Goal: Transaction & Acquisition: Purchase product/service

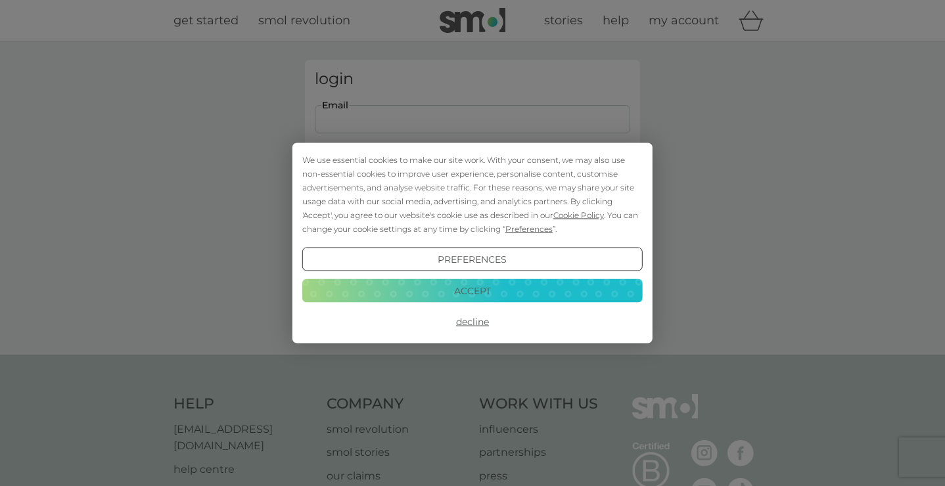
type input "emily.newton@hotmail.co.uk"
click at [482, 288] on button "Accept" at bounding box center [472, 291] width 340 height 24
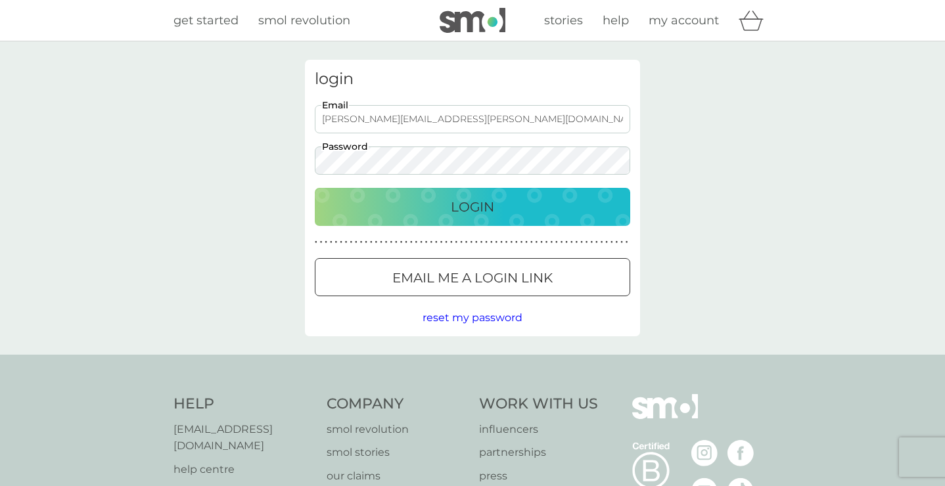
click at [509, 208] on div "Login" at bounding box center [472, 206] width 289 height 21
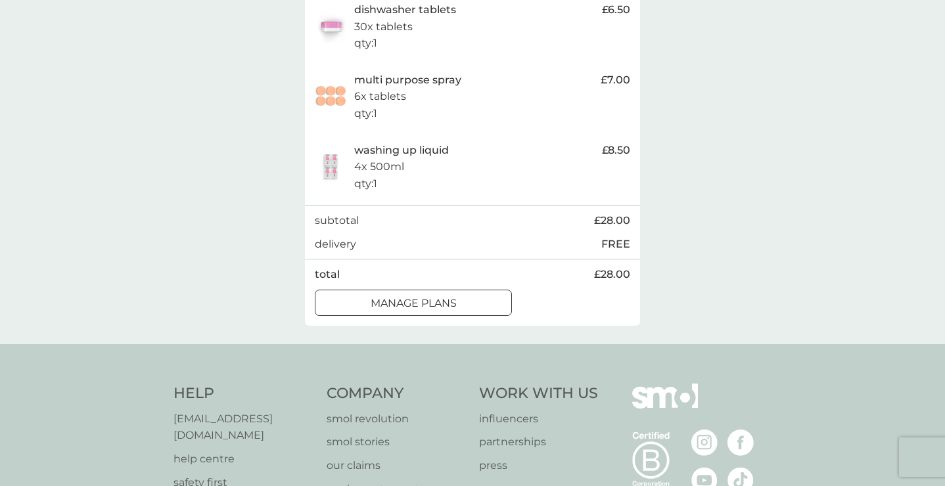
scroll to position [396, 0]
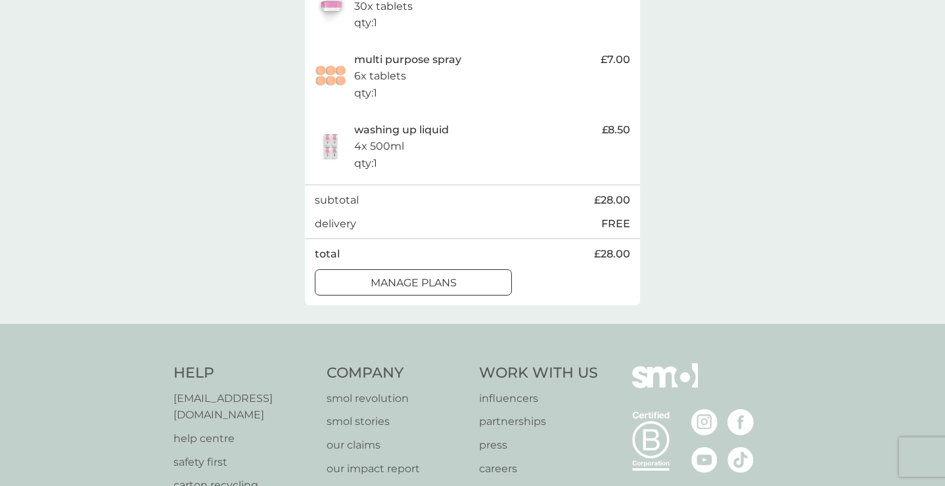
click at [461, 275] on div "manage plans" at bounding box center [413, 283] width 196 height 17
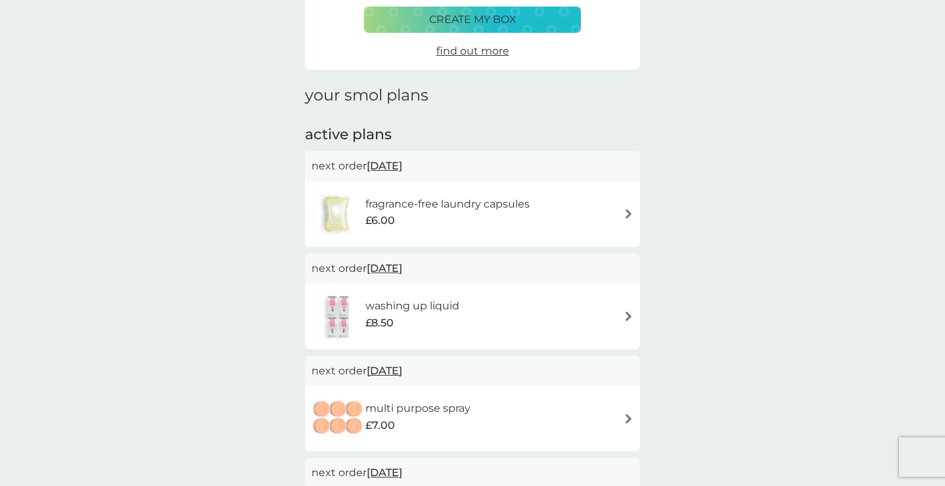
scroll to position [112, 0]
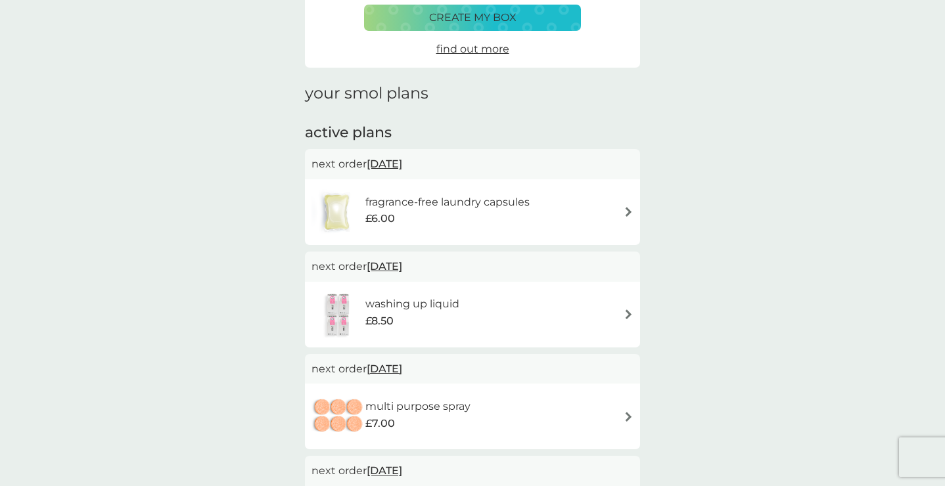
click at [597, 208] on div "fragrance-free laundry capsules £6.00" at bounding box center [472, 212] width 322 height 46
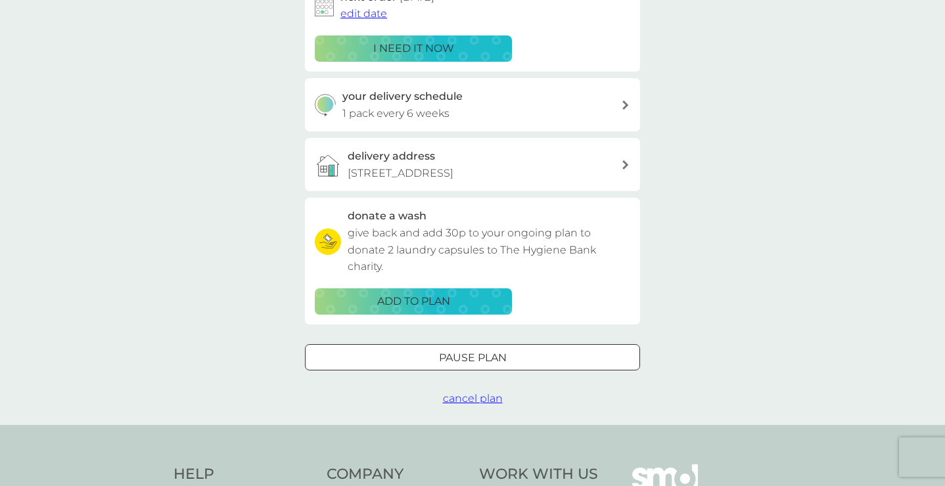
scroll to position [250, 0]
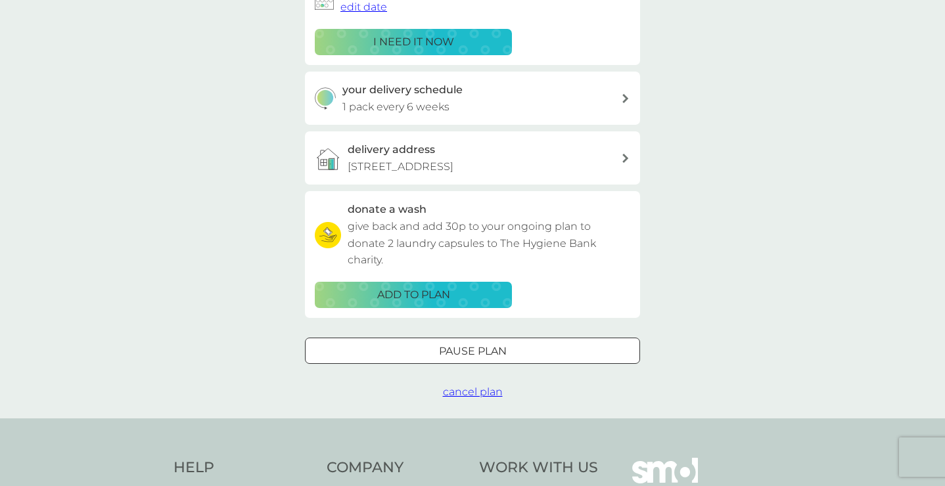
click at [570, 343] on div "Pause plan" at bounding box center [473, 351] width 334 height 17
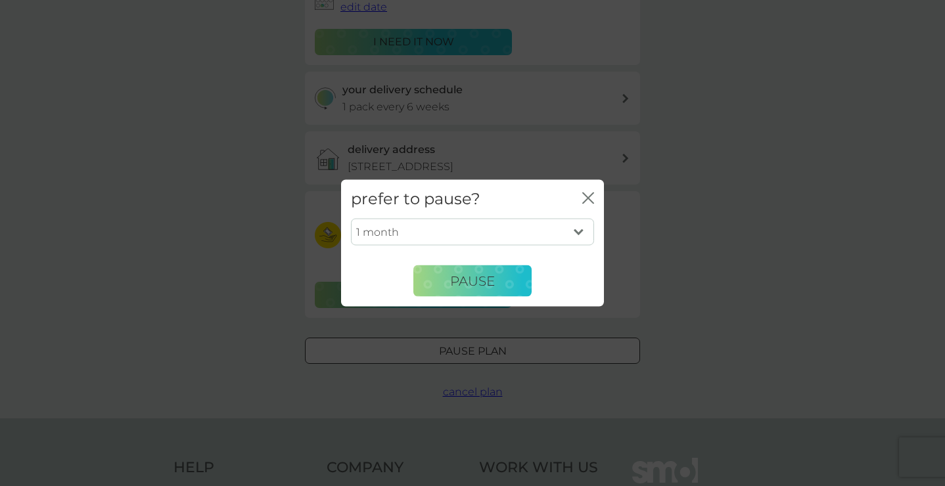
select select "3"
click at [516, 288] on button "Pause" at bounding box center [472, 281] width 118 height 32
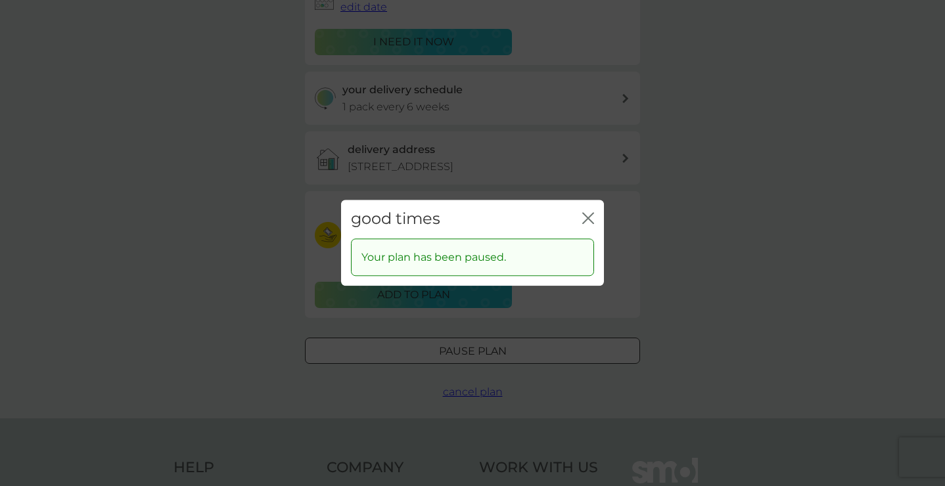
click at [585, 221] on icon "close" at bounding box center [588, 218] width 12 height 12
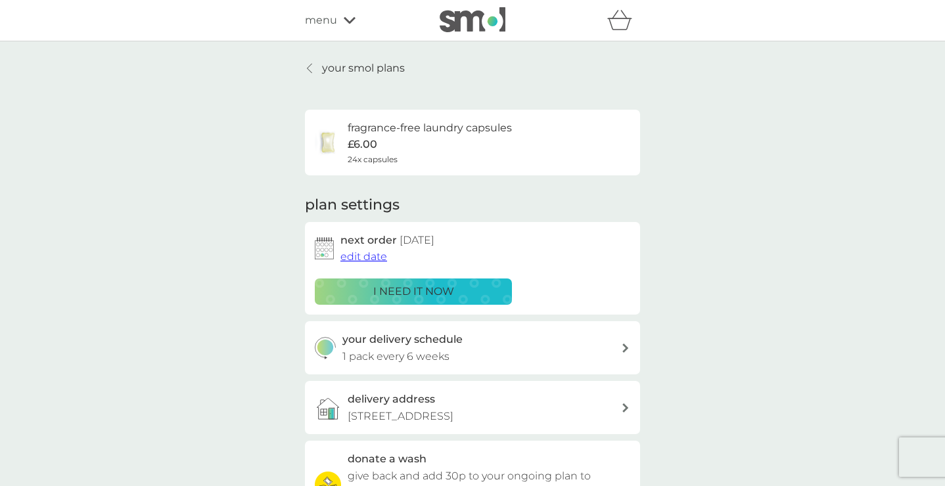
scroll to position [0, 0]
click at [323, 66] on p "your smol plans" at bounding box center [363, 68] width 83 height 17
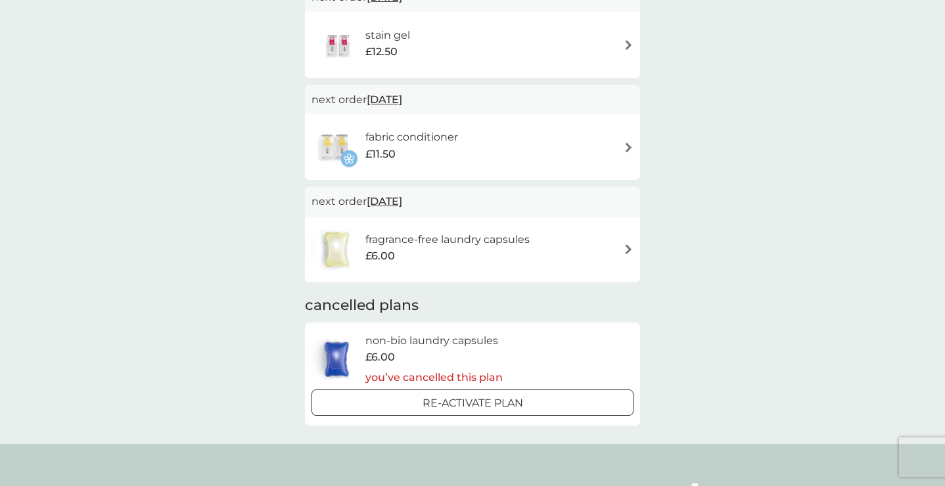
scroll to position [606, 0]
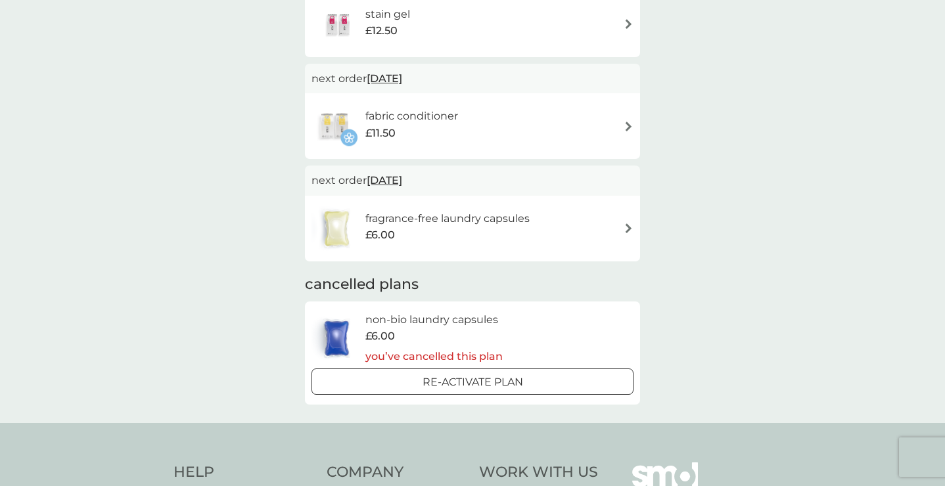
click at [471, 381] on div at bounding box center [472, 382] width 47 height 14
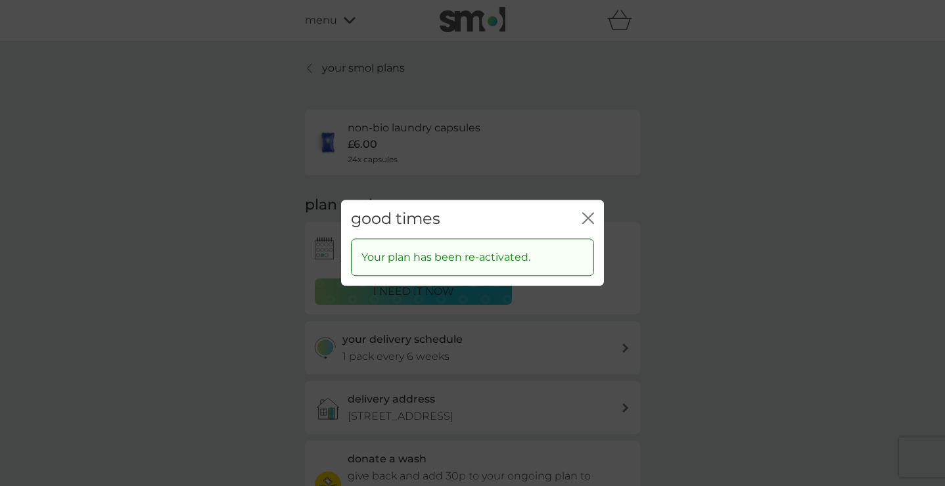
click at [589, 217] on icon "close" at bounding box center [588, 218] width 12 height 12
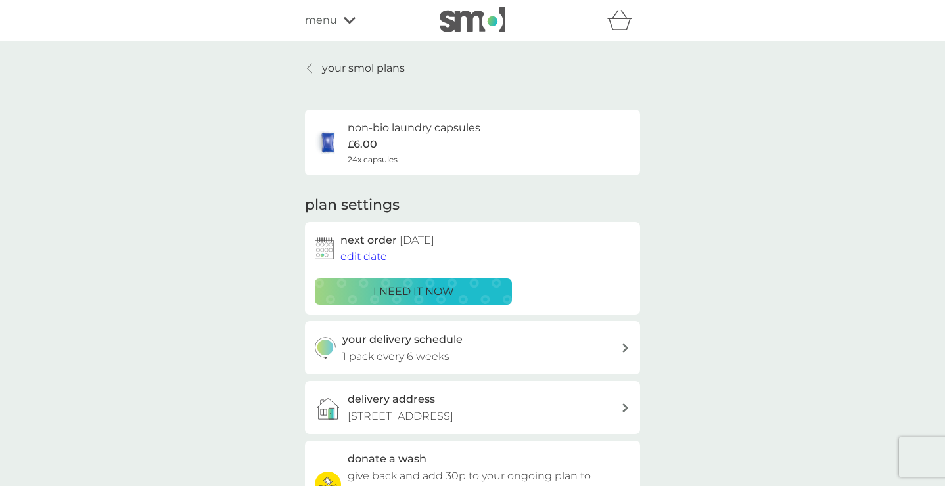
click at [388, 69] on p "your smol plans" at bounding box center [363, 68] width 83 height 17
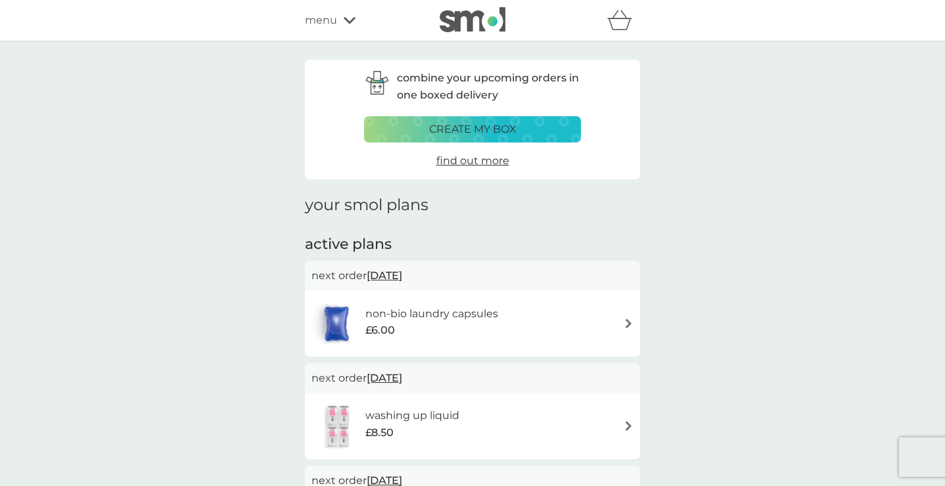
click at [402, 277] on span "10 Oct 2025" at bounding box center [384, 276] width 35 height 26
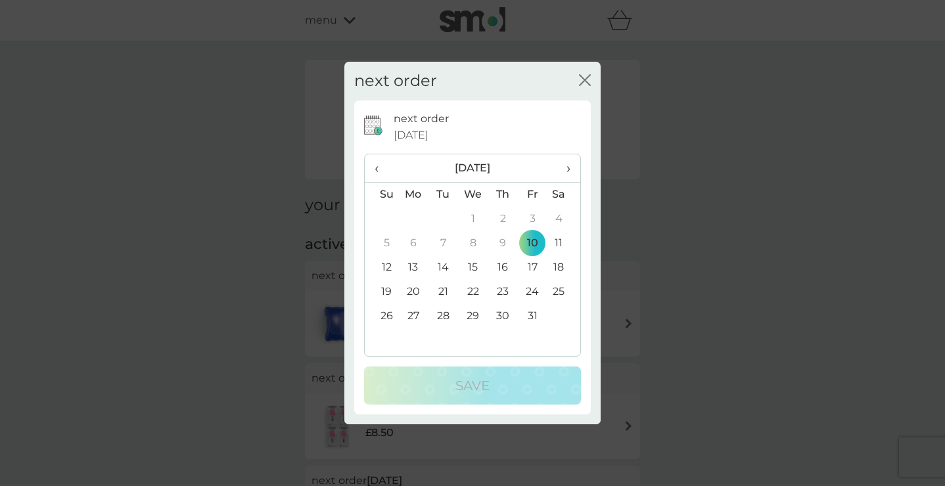
click at [417, 265] on td "13" at bounding box center [413, 268] width 30 height 24
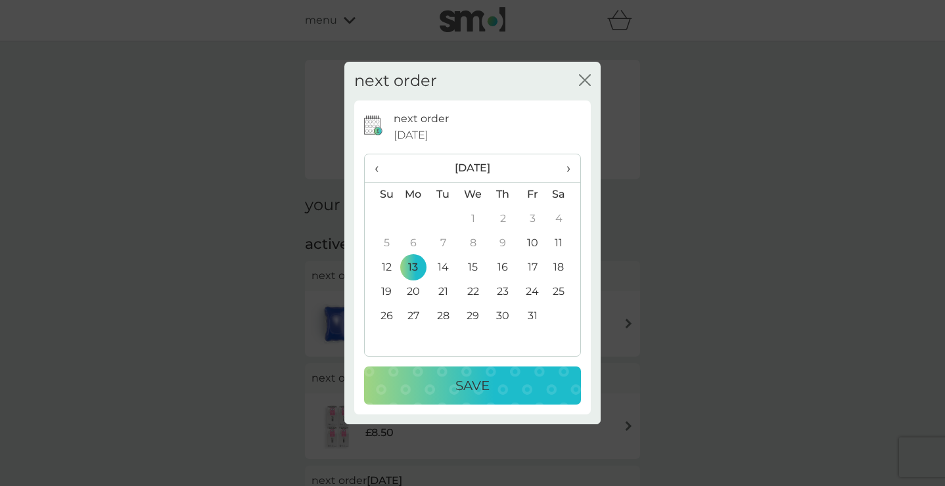
click at [457, 385] on p "Save" at bounding box center [472, 385] width 34 height 21
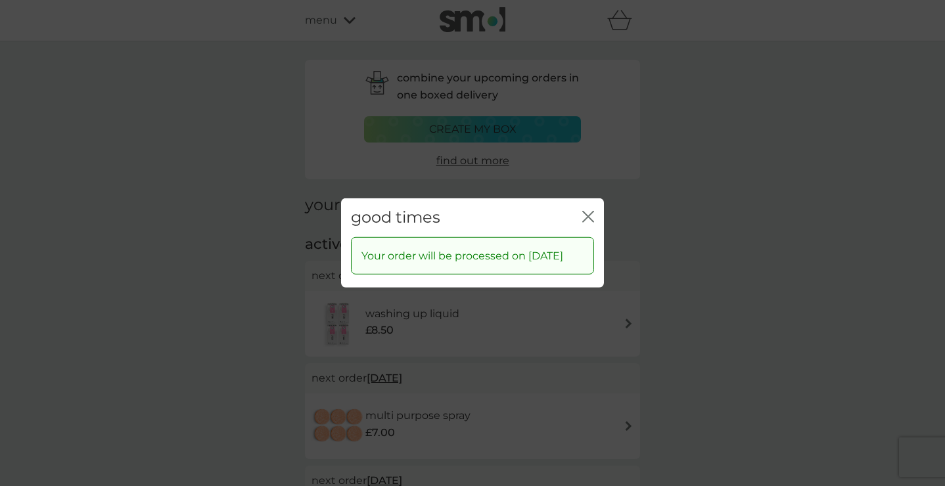
click at [591, 211] on icon "close" at bounding box center [588, 217] width 12 height 12
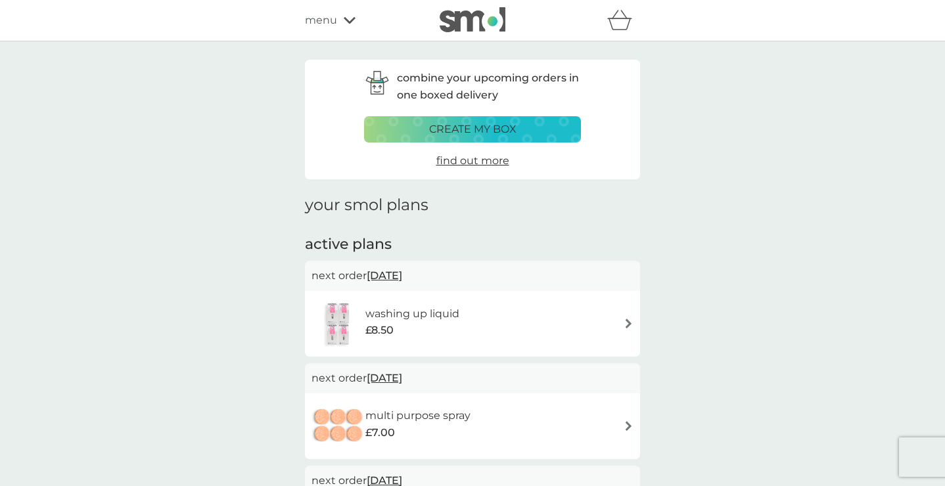
click at [559, 122] on div "create my box" at bounding box center [473, 129] width 200 height 17
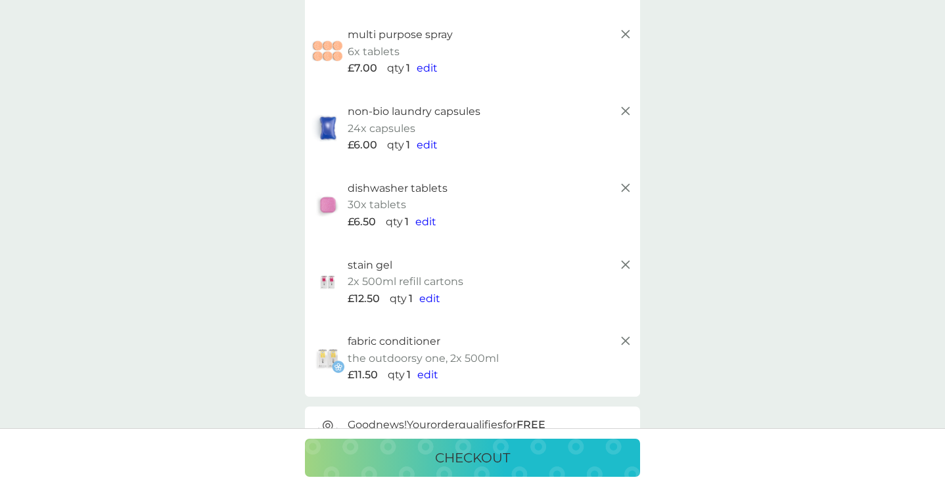
scroll to position [189, 0]
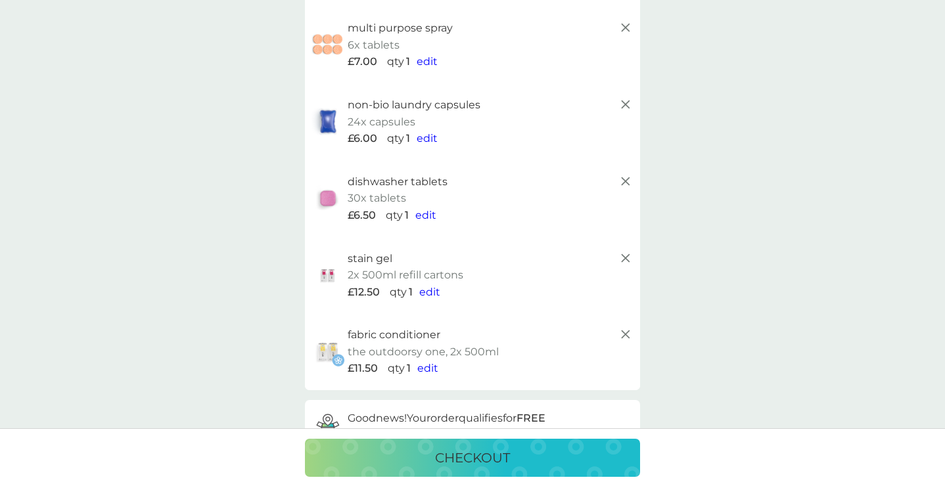
click at [625, 254] on line at bounding box center [626, 258] width 8 height 8
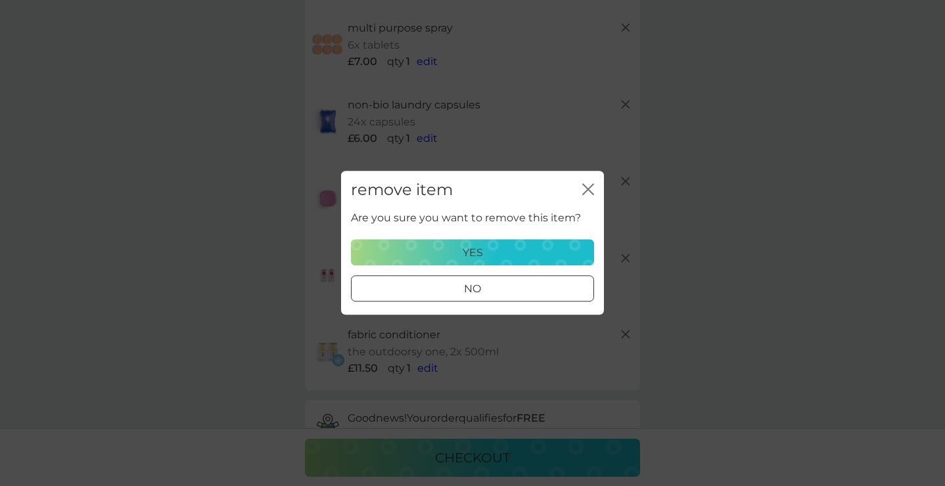
click at [541, 251] on div "yes" at bounding box center [472, 252] width 226 height 17
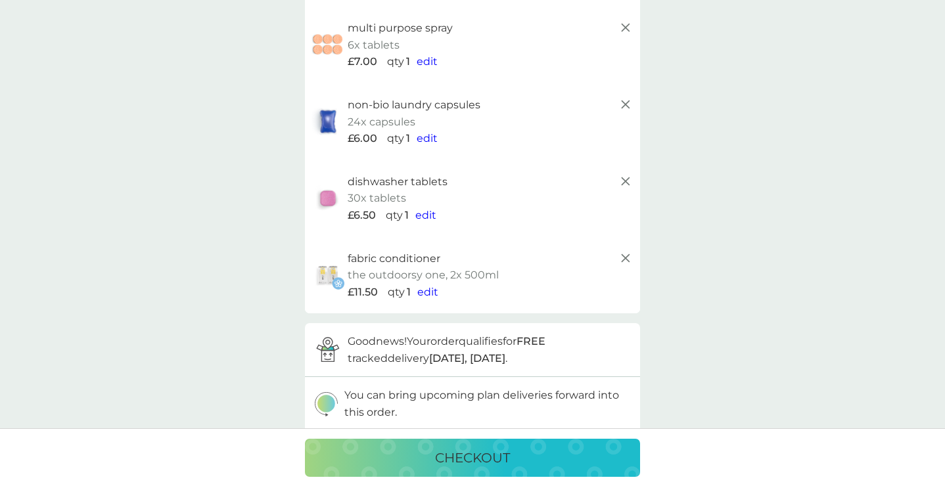
click at [623, 252] on icon at bounding box center [626, 258] width 16 height 16
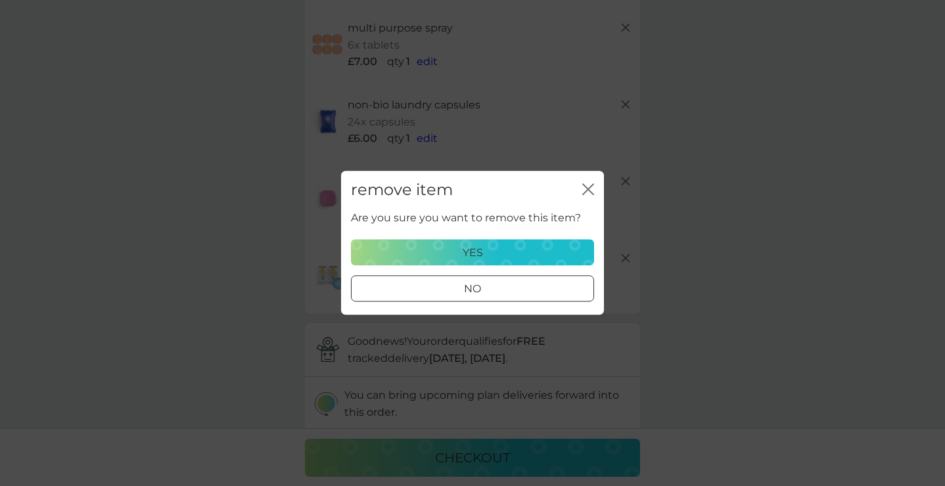
click at [555, 250] on div "yes" at bounding box center [472, 252] width 226 height 17
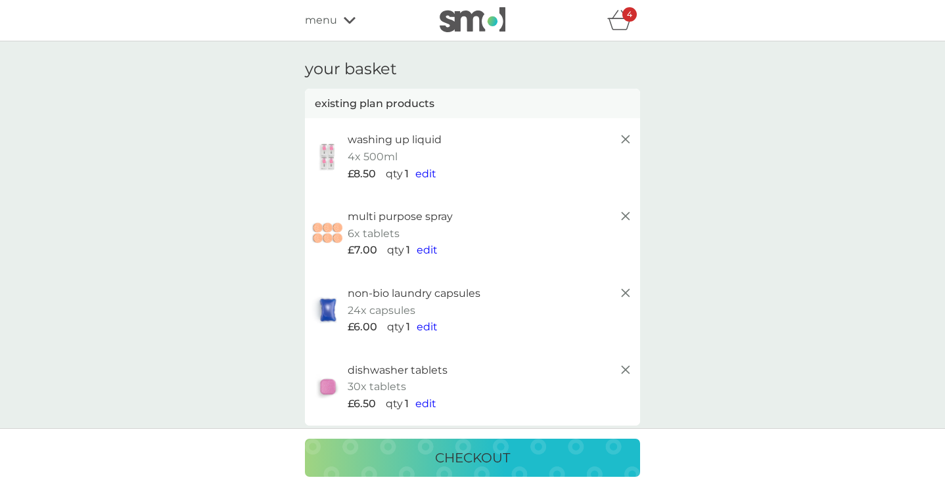
scroll to position [0, 0]
click at [350, 11] on div "refer a friend & you BOTH save smol impact smol shop your smol plans your upcom…" at bounding box center [472, 20] width 335 height 26
click at [346, 25] on div "menu" at bounding box center [361, 20] width 112 height 17
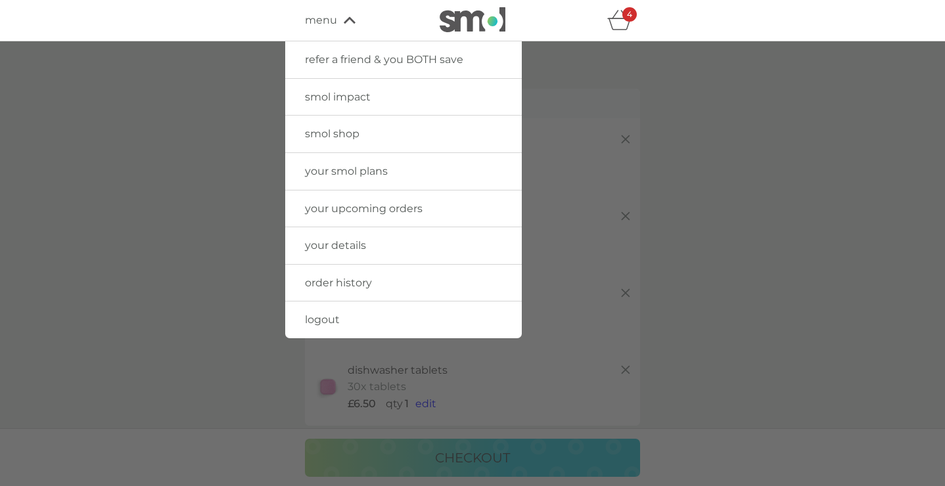
click at [331, 127] on span "smol shop" at bounding box center [332, 133] width 55 height 12
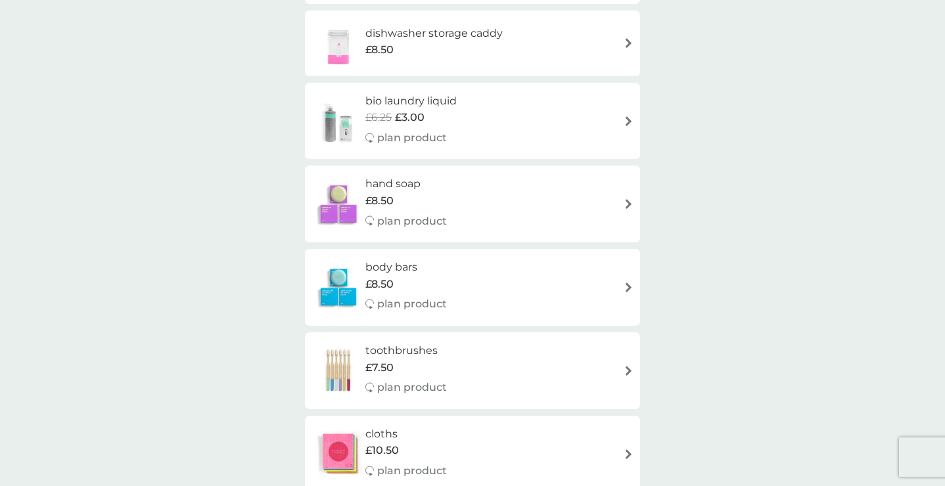
scroll to position [706, 0]
click at [746, 228] on div "smol shop all products Accessories Cleaning Dishwash Laundry Personal Care Spar…" at bounding box center [472, 477] width 945 height 2284
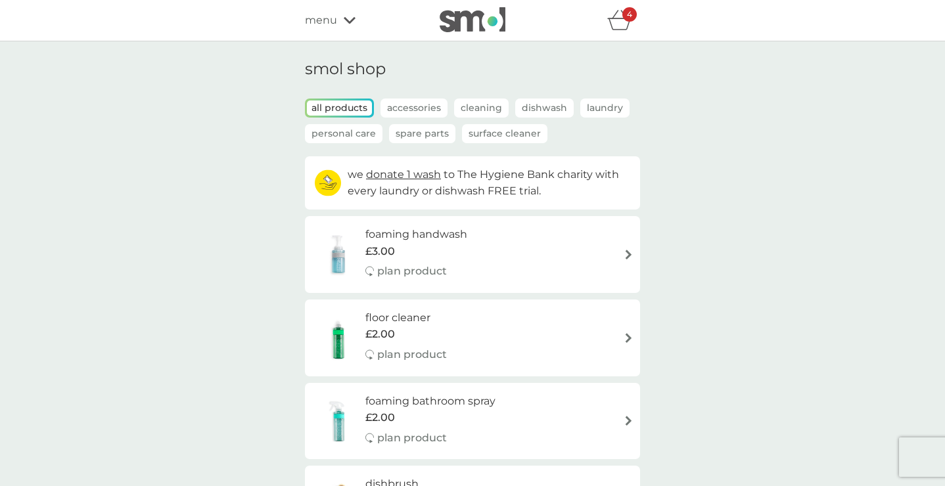
scroll to position [0, 0]
click at [632, 24] on div "4" at bounding box center [623, 20] width 33 height 26
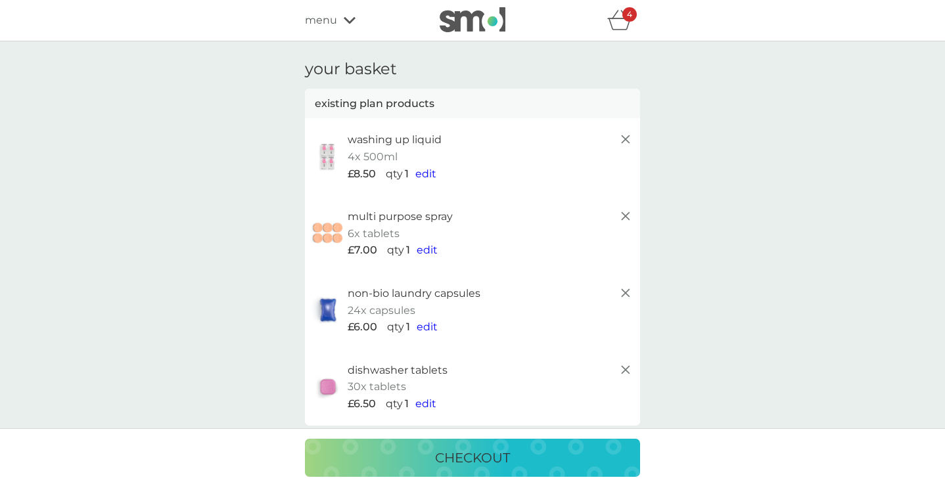
click at [560, 448] on div "checkout" at bounding box center [472, 457] width 309 height 21
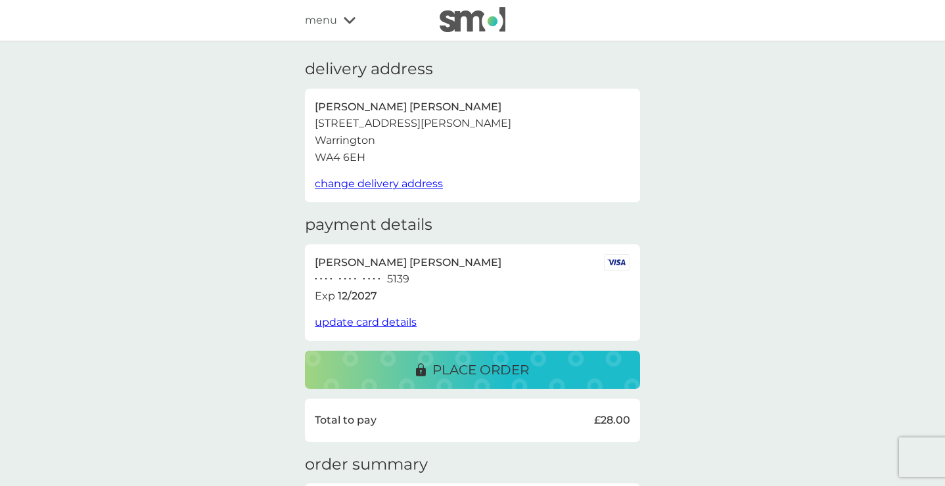
click at [373, 316] on span "update card details" at bounding box center [366, 322] width 102 height 12
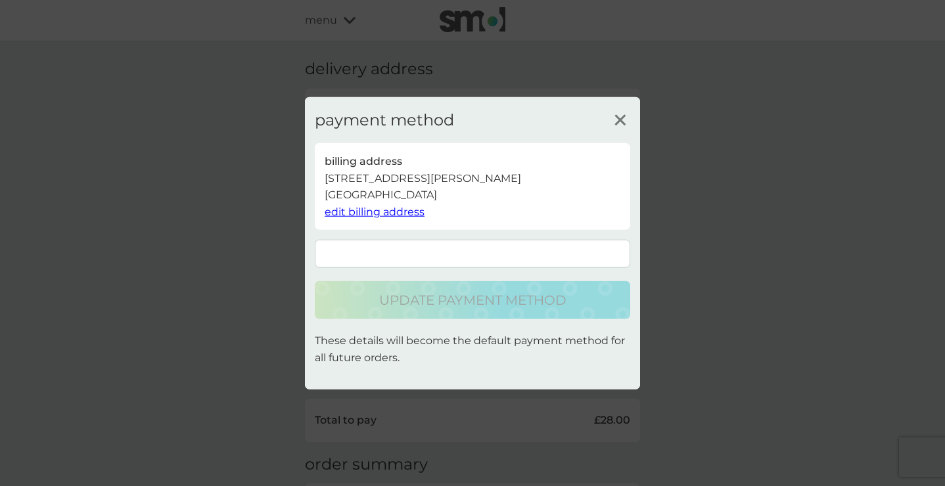
click at [620, 120] on line at bounding box center [620, 120] width 10 height 10
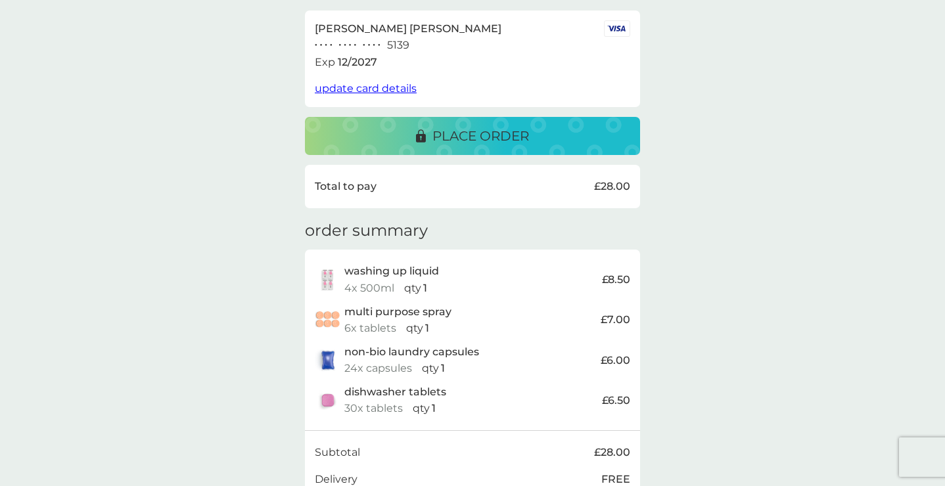
scroll to position [194, 0]
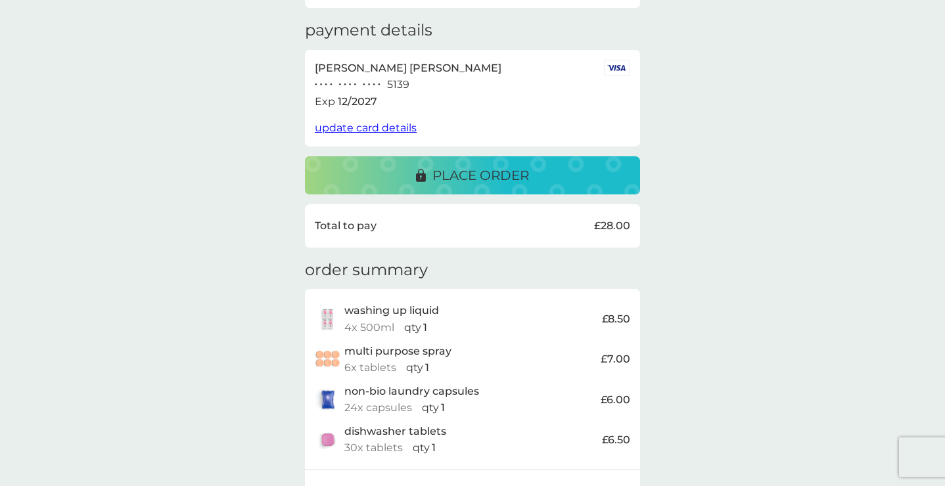
click at [587, 166] on div "place order" at bounding box center [472, 175] width 309 height 21
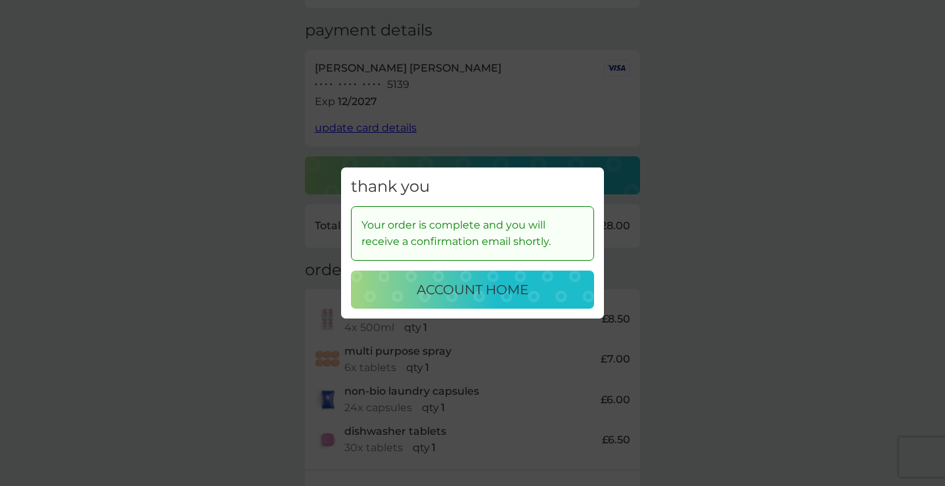
click at [517, 291] on p "account home" at bounding box center [473, 289] width 112 height 21
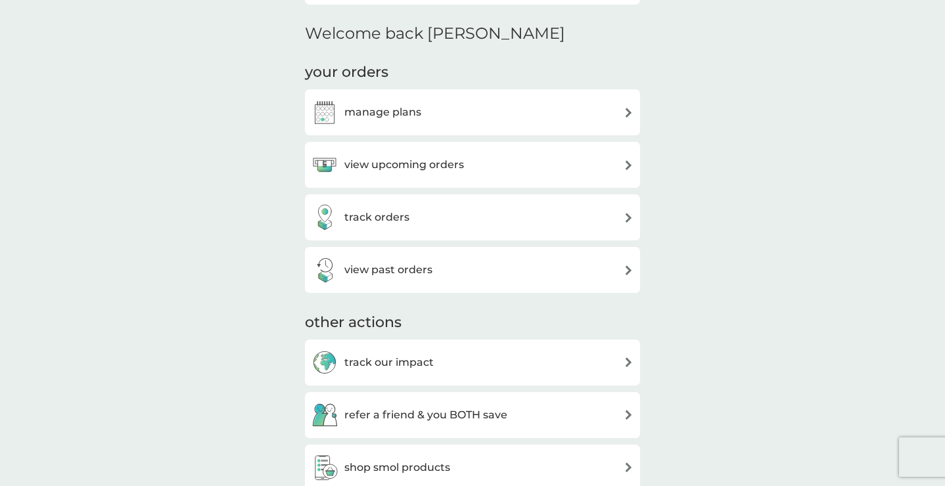
scroll to position [311, 0]
